Goal: Answer question/provide support

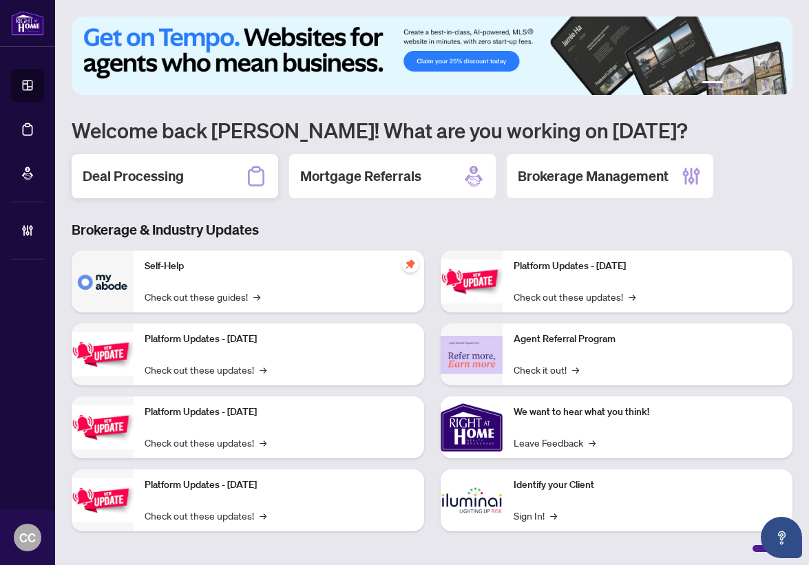
click at [195, 187] on div "Deal Processing" at bounding box center [175, 176] width 206 height 44
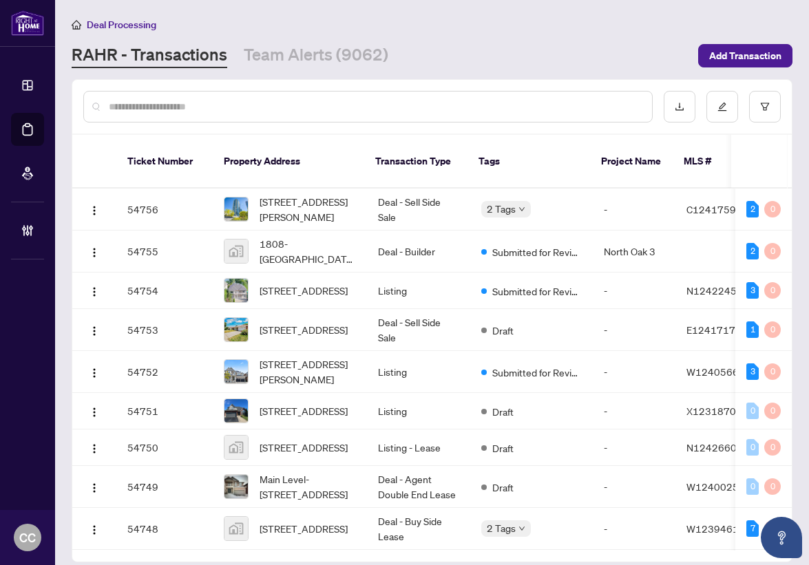
click at [220, 104] on input "text" at bounding box center [375, 106] width 532 height 15
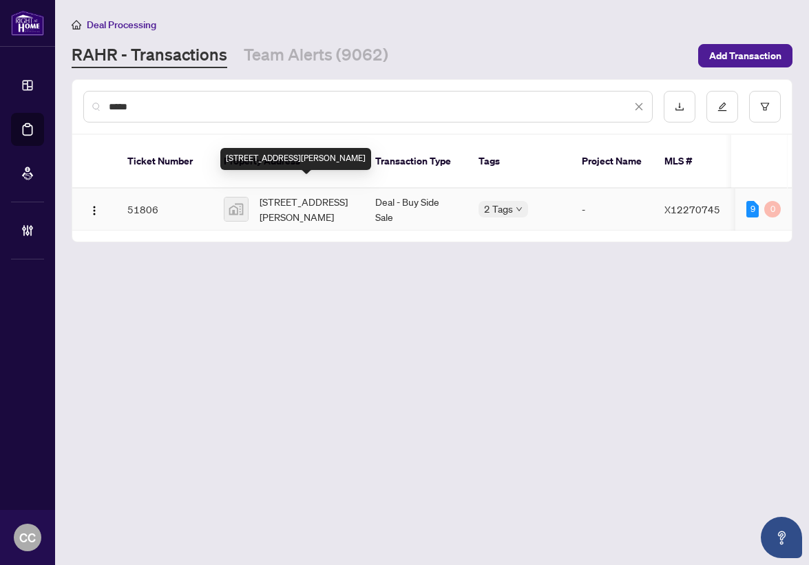
type input "*****"
click at [308, 195] on span "[STREET_ADDRESS][PERSON_NAME]" at bounding box center [306, 209] width 94 height 30
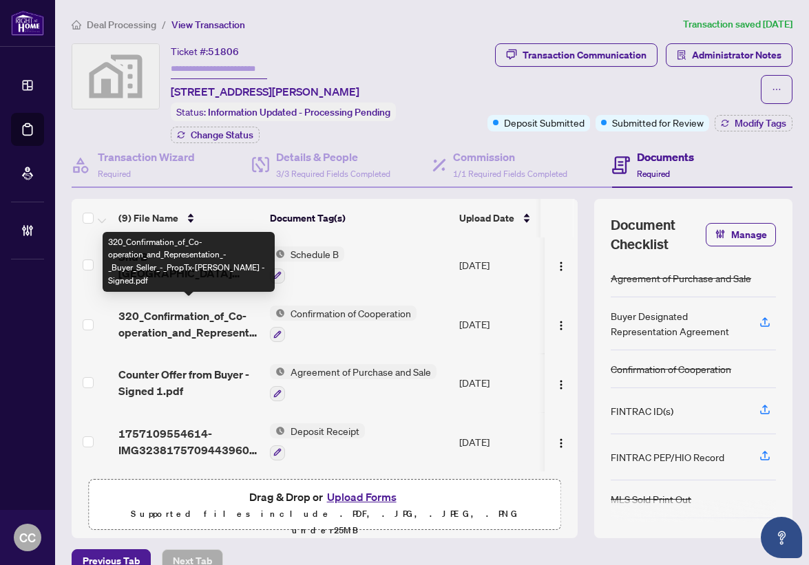
scroll to position [303, 0]
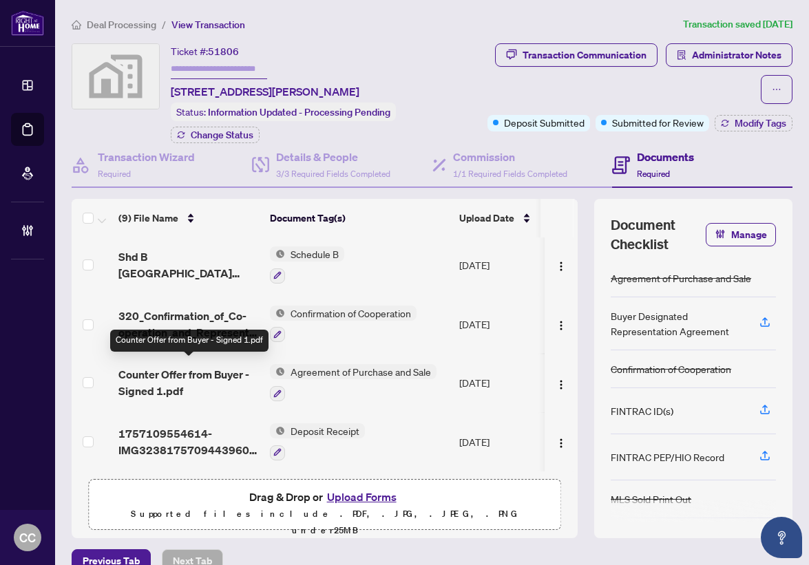
click at [182, 373] on span "Counter Offer from Buyer - Signed 1.pdf" at bounding box center [188, 382] width 140 height 33
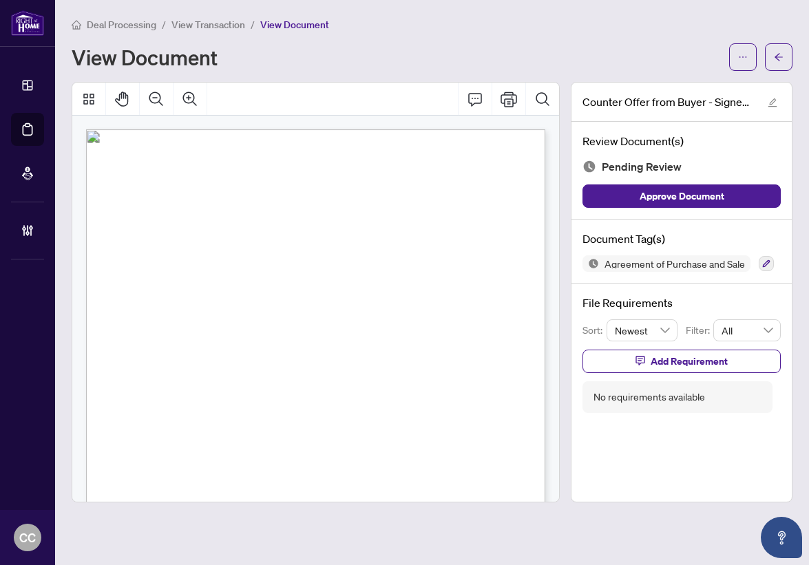
scroll to position [0, 1]
click at [217, 26] on span "View Transaction" at bounding box center [208, 25] width 74 height 12
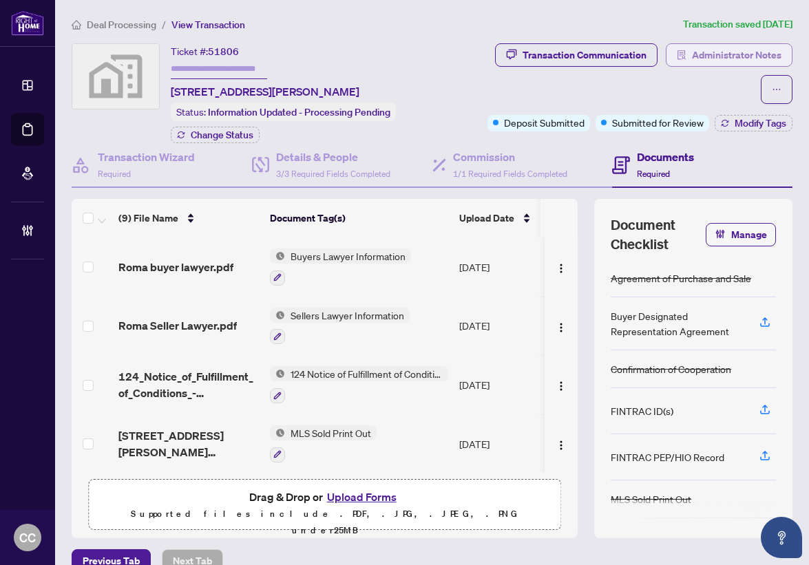
click at [692, 50] on span "Administrator Notes" at bounding box center [736, 55] width 89 height 22
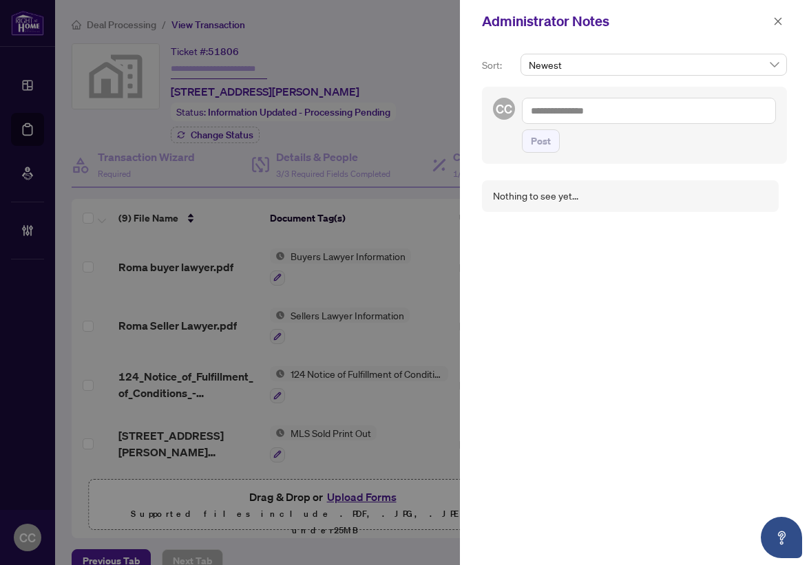
click at [586, 111] on textarea at bounding box center [649, 111] width 254 height 26
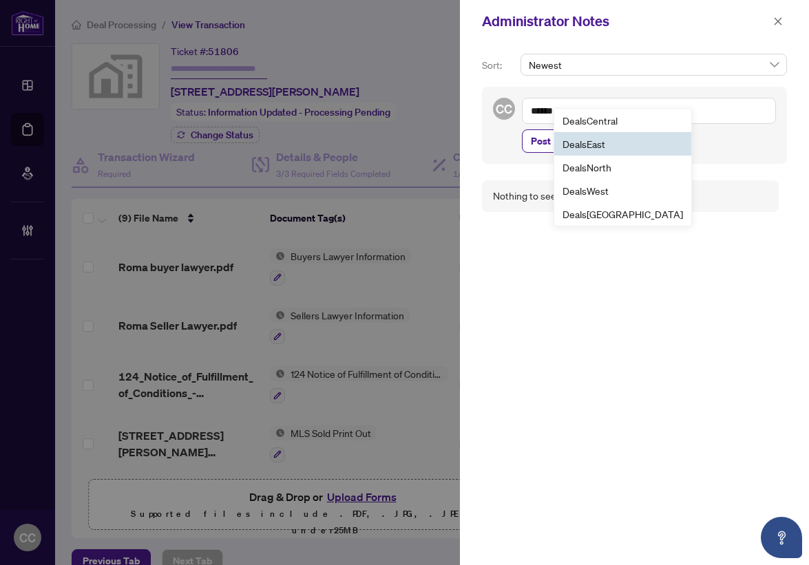
click at [581, 139] on b "Deals" at bounding box center [574, 144] width 24 height 12
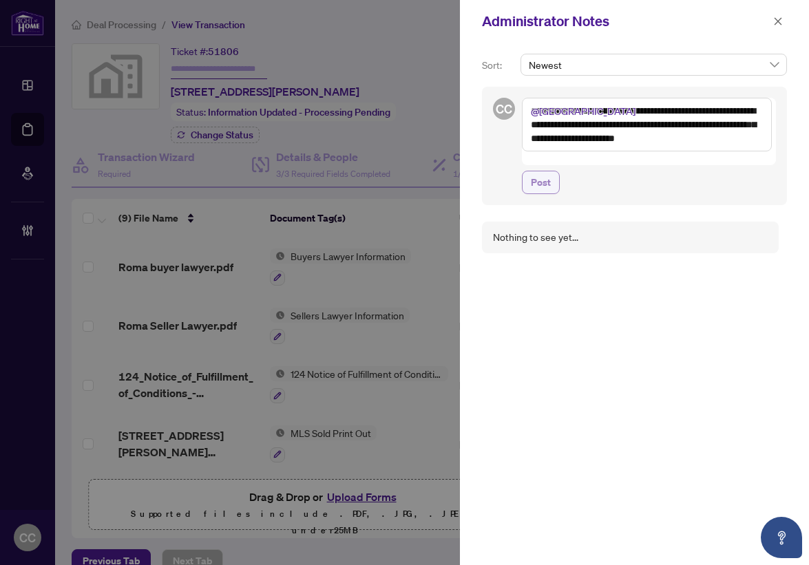
type textarea "**********"
click at [558, 171] on button "Post" at bounding box center [541, 182] width 38 height 23
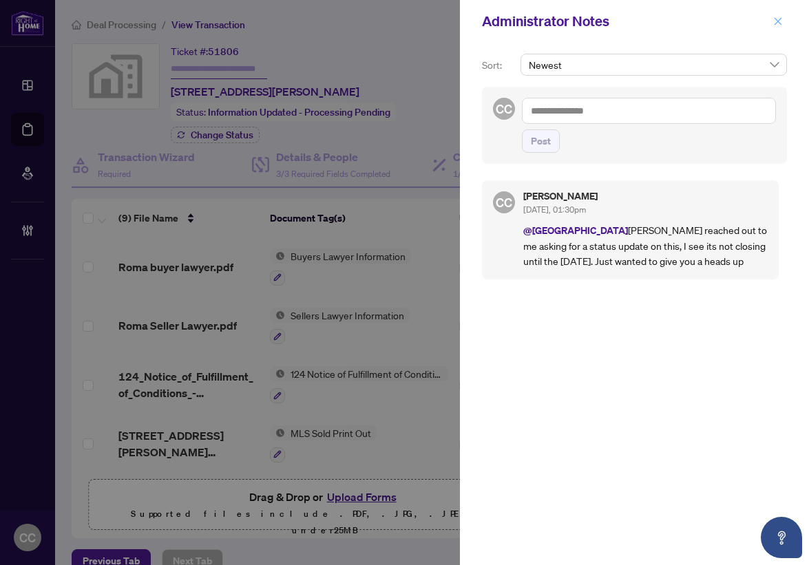
click at [777, 19] on icon "close" at bounding box center [778, 22] width 10 height 10
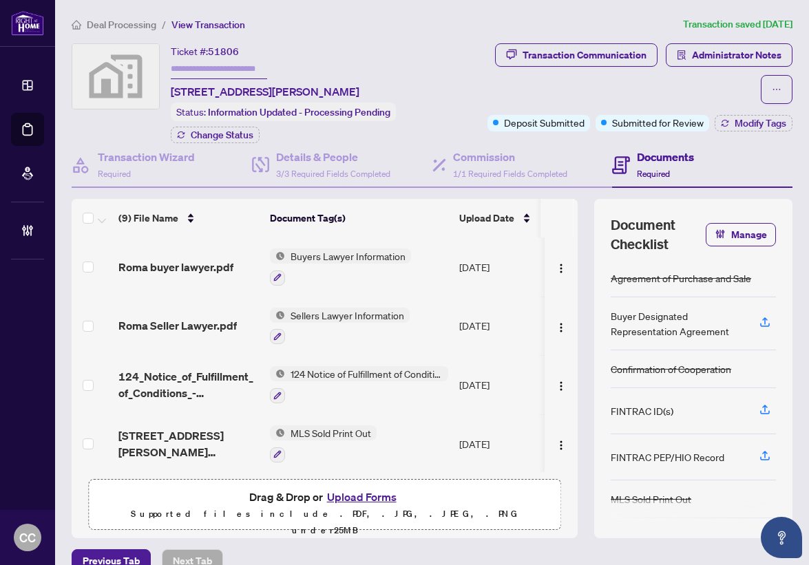
click at [123, 25] on span "Deal Processing" at bounding box center [122, 25] width 70 height 12
